Goal: Transaction & Acquisition: Obtain resource

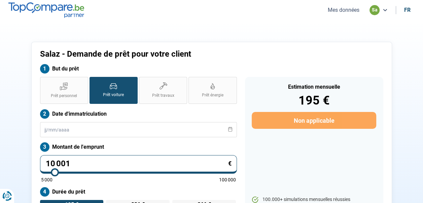
click at [340, 12] on button "Mes données" at bounding box center [344, 9] width 36 height 7
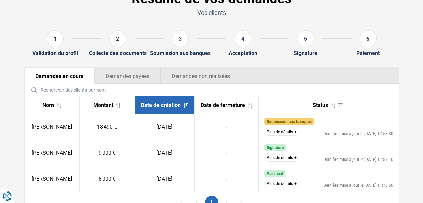
scroll to position [81, 0]
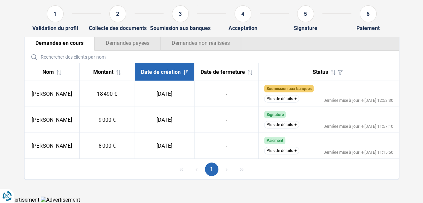
click at [281, 152] on button "Plus de détails" at bounding box center [281, 150] width 35 height 7
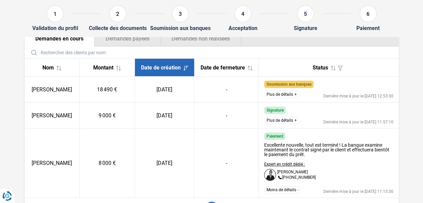
click at [283, 123] on button "Plus de détails" at bounding box center [281, 119] width 35 height 7
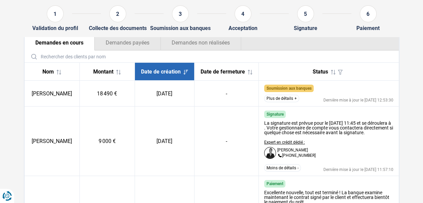
scroll to position [67, 0]
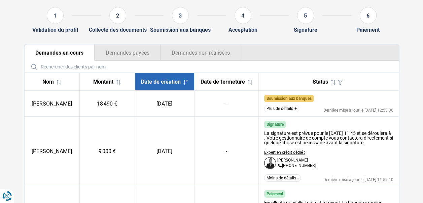
click at [282, 112] on button "Plus de détails" at bounding box center [281, 108] width 35 height 7
